Goal: Information Seeking & Learning: Learn about a topic

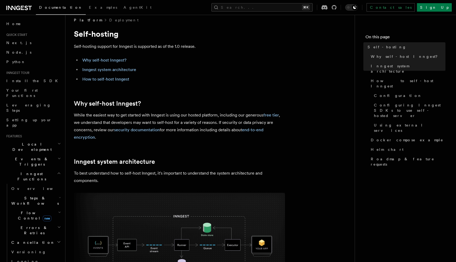
scroll to position [237, 0]
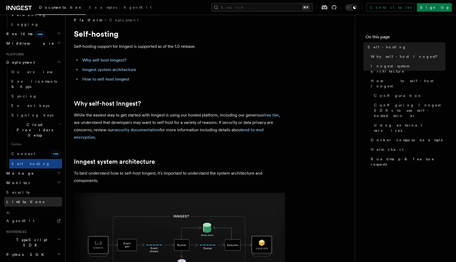
click at [23, 200] on span "Limitations" at bounding box center [25, 202] width 38 height 4
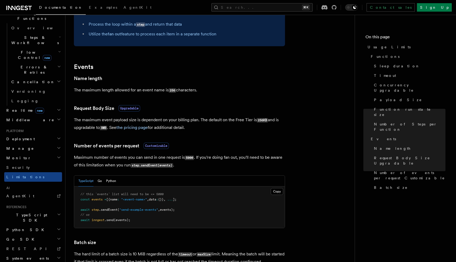
scroll to position [487, 0]
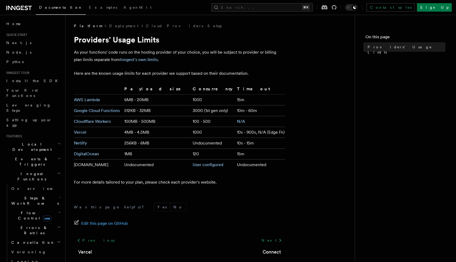
click at [211, 112] on td "3000 (1st gen only)" at bounding box center [213, 110] width 44 height 11
click at [211, 117] on td "100 - 500" at bounding box center [213, 121] width 44 height 11
click at [237, 121] on link "N/A" at bounding box center [241, 121] width 8 height 5
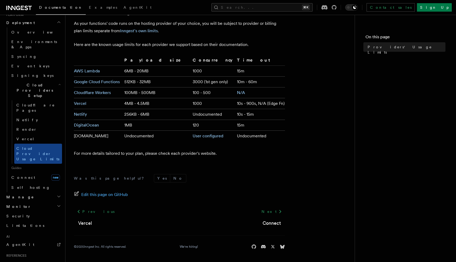
scroll to position [277, 0]
click at [26, 258] on h2 "TypeScript SDK" at bounding box center [33, 265] width 58 height 15
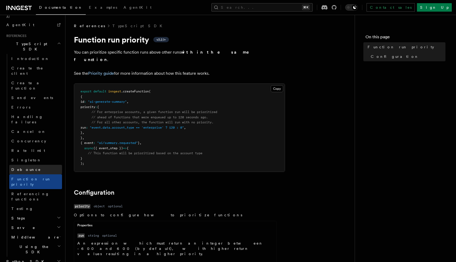
click at [26, 167] on span "Debounce" at bounding box center [26, 169] width 30 height 4
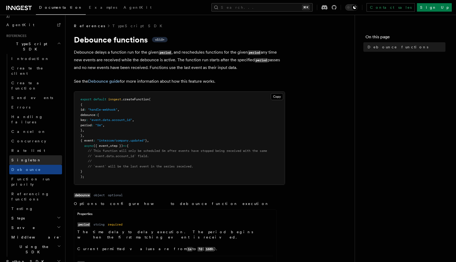
click at [23, 158] on span "Singleton" at bounding box center [26, 160] width 30 height 4
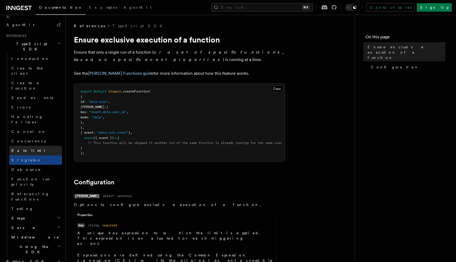
click at [23, 148] on span "Rate limit" at bounding box center [28, 150] width 34 height 4
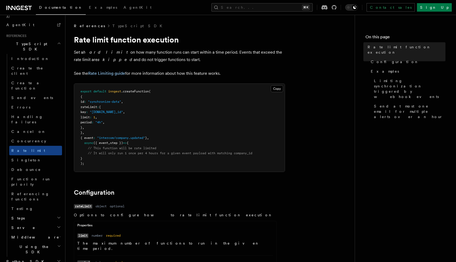
click at [34, 213] on h2 "Steps" at bounding box center [35, 218] width 53 height 10
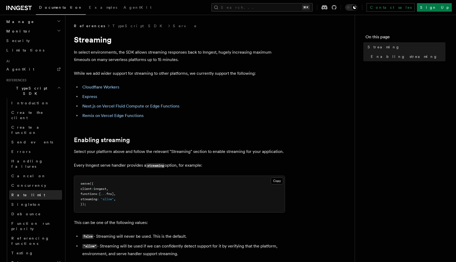
click at [33, 190] on link "Rate limit" at bounding box center [35, 195] width 53 height 10
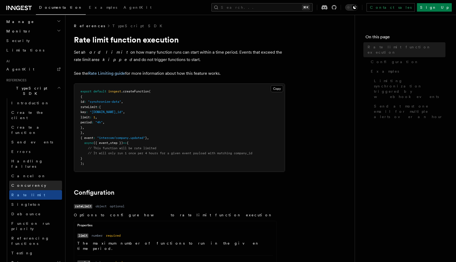
click at [33, 181] on link "Concurrency" at bounding box center [35, 186] width 53 height 10
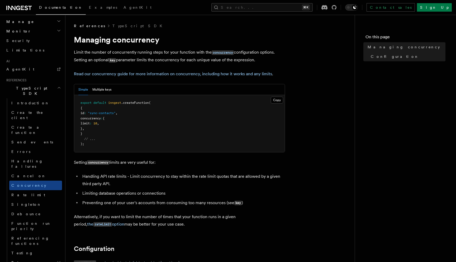
click at [100, 90] on button "Multiple keys" at bounding box center [101, 89] width 19 height 11
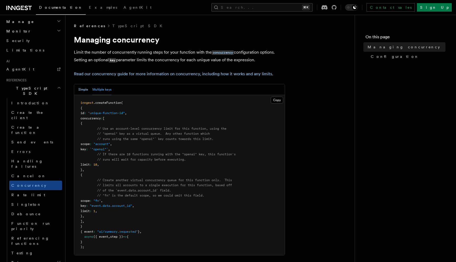
click at [84, 90] on button "Simple" at bounding box center [83, 89] width 10 height 11
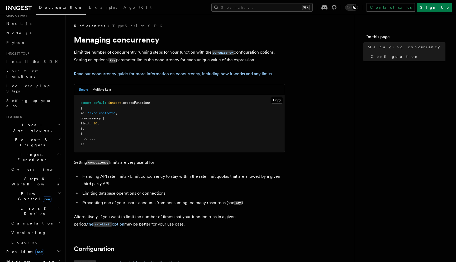
scroll to position [68, 0]
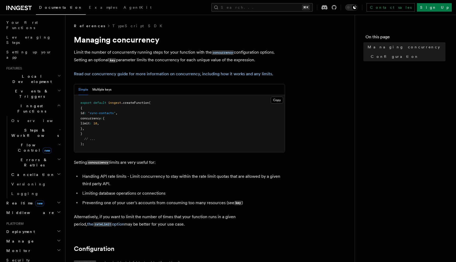
click at [46, 208] on h2 "Middleware" at bounding box center [33, 213] width 58 height 10
click at [46, 198] on h2 "Realtime new" at bounding box center [33, 203] width 58 height 10
click at [47, 208] on link "Overview" at bounding box center [35, 213] width 53 height 10
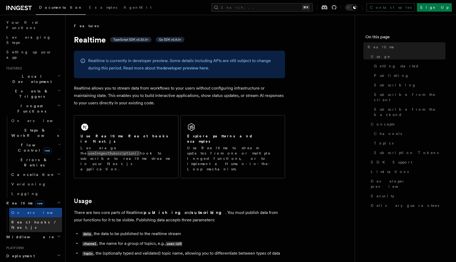
click at [47, 217] on link "React hooks / Next.js" at bounding box center [35, 224] width 53 height 15
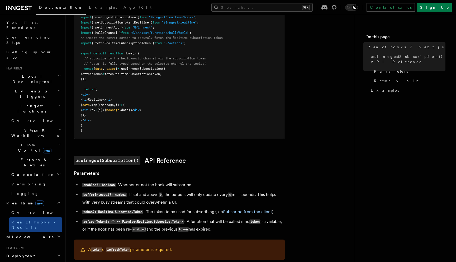
scroll to position [284, 0]
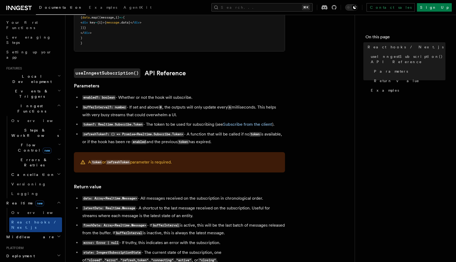
click at [36, 155] on h2 "Errors & Retries" at bounding box center [35, 162] width 53 height 15
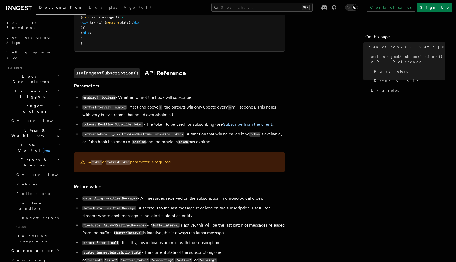
click at [43, 148] on span "new" at bounding box center [47, 151] width 9 height 6
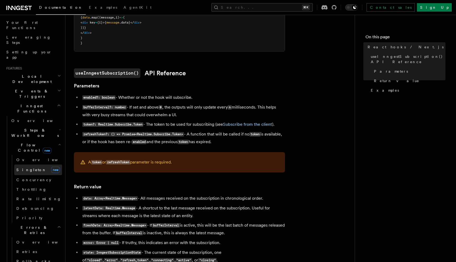
click at [36, 164] on link "[PERSON_NAME] new" at bounding box center [38, 169] width 48 height 11
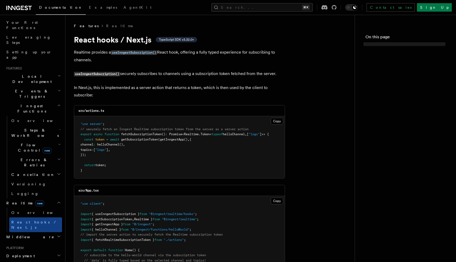
scroll to position [284, 0]
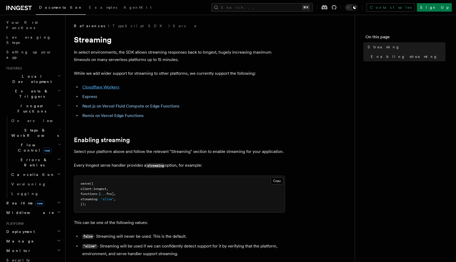
click at [96, 85] on link "Cloudflare Workers" at bounding box center [100, 86] width 37 height 5
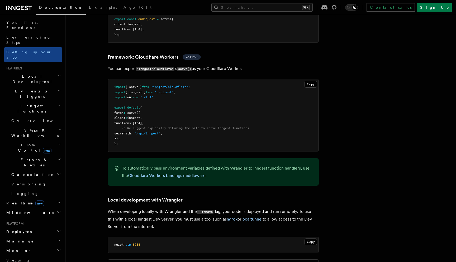
scroll to position [0, 0]
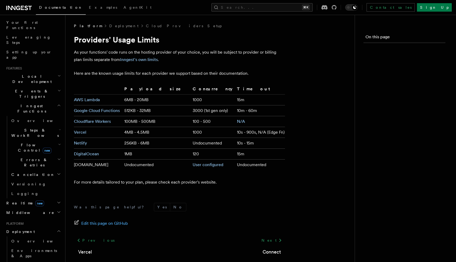
scroll to position [29, 0]
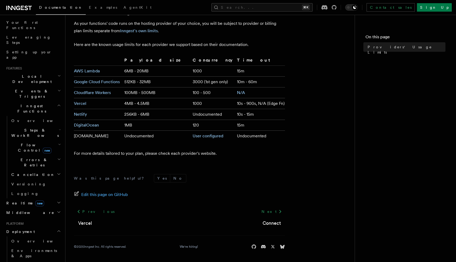
click at [122, 106] on td "Vercel" at bounding box center [98, 103] width 48 height 11
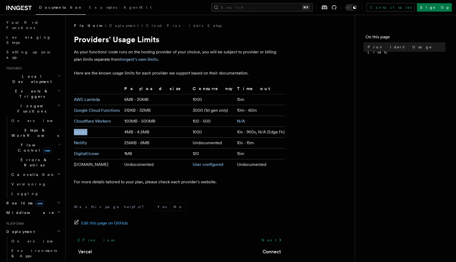
scroll to position [2, 0]
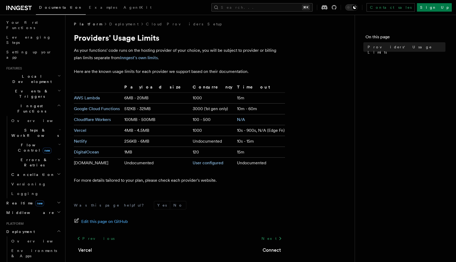
click at [144, 97] on td "6MB - 20MB" at bounding box center [156, 98] width 68 height 11
click at [126, 57] on link "Inngest's own limits" at bounding box center [139, 57] width 38 height 5
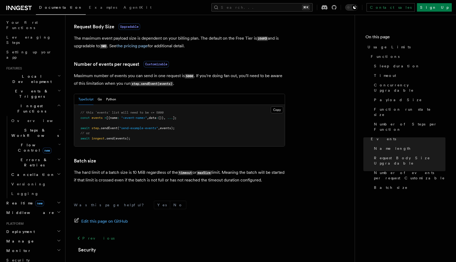
scroll to position [487, 0]
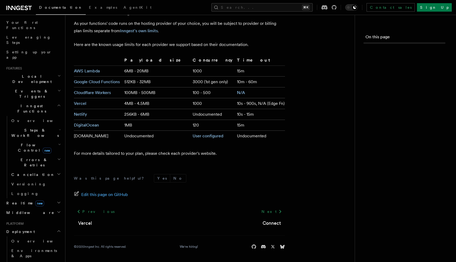
scroll to position [2, 0]
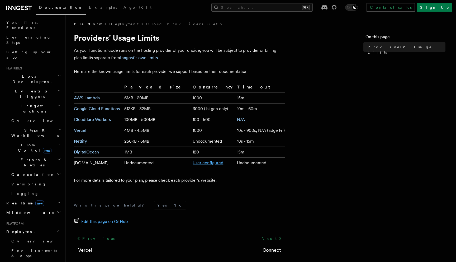
click at [193, 164] on link "User configured" at bounding box center [208, 162] width 31 height 5
